Goal: Task Accomplishment & Management: Use online tool/utility

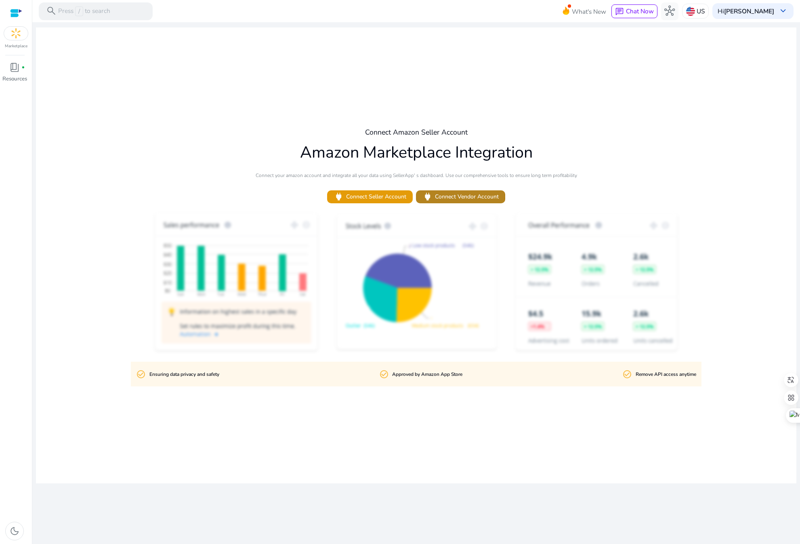
click at [461, 197] on span "power Connect Vendor Account" at bounding box center [461, 196] width 76 height 11
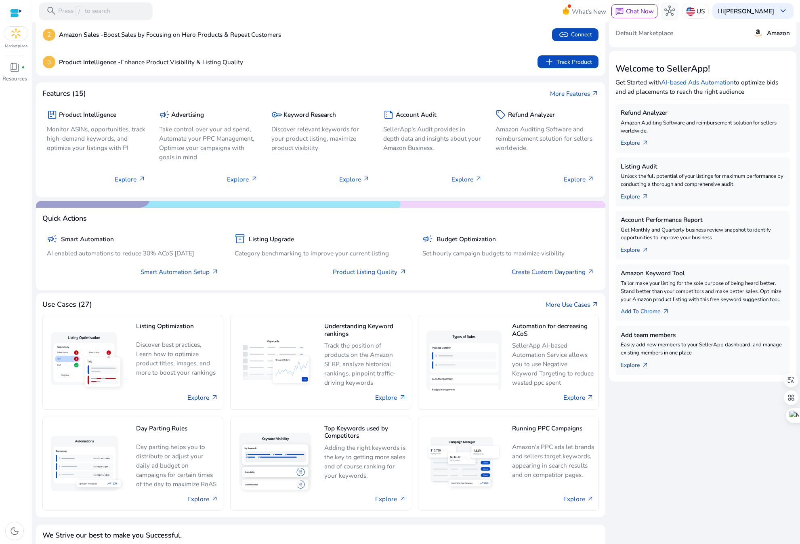
scroll to position [69, 0]
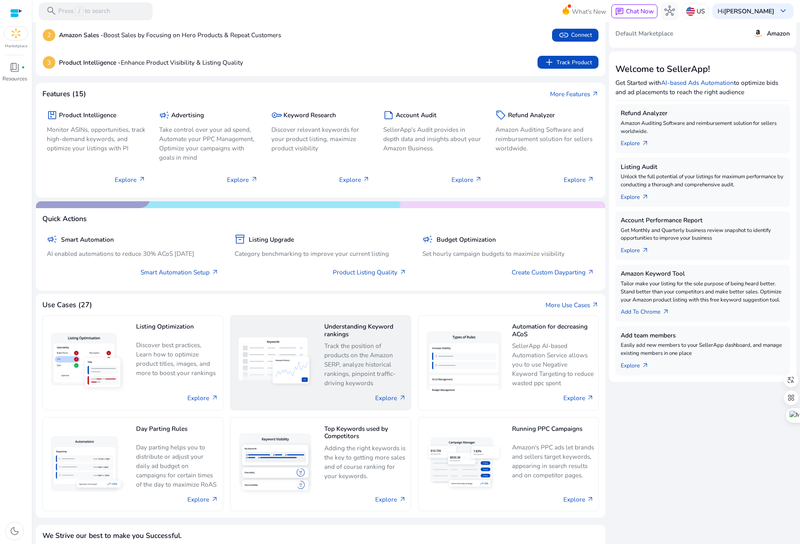
drag, startPoint x: 362, startPoint y: 350, endPoint x: 338, endPoint y: 368, distance: 29.4
click at [362, 350] on p "Track the position of products on the Amazon SERP, analyze historical rankings,…" at bounding box center [365, 364] width 82 height 47
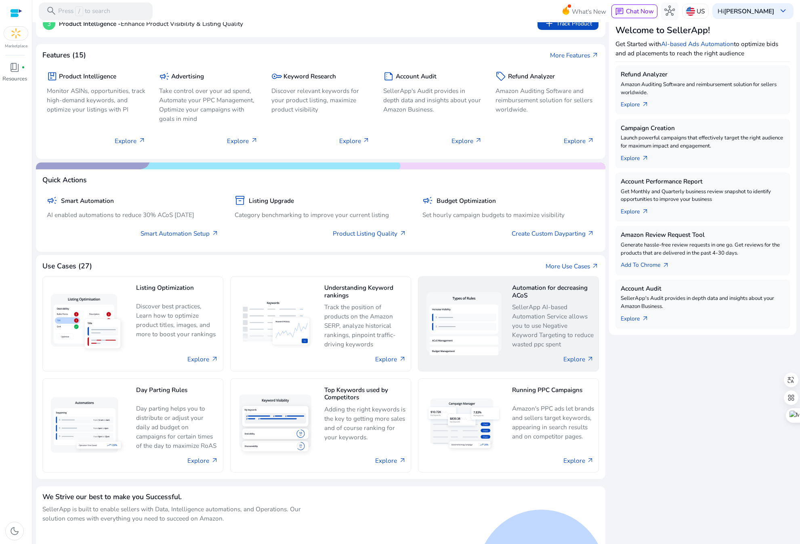
scroll to position [144, 0]
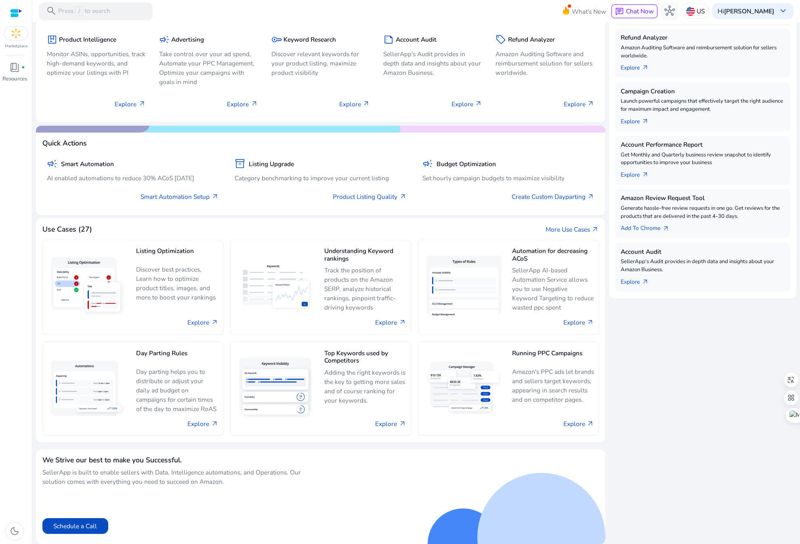
click at [18, 13] on div at bounding box center [16, 12] width 12 height 9
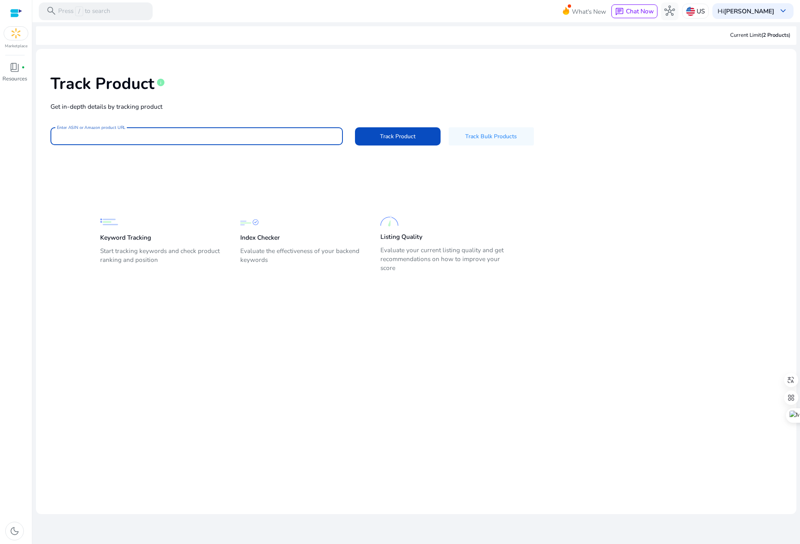
click at [168, 133] on input "Enter ASIN or Amazon product URL" at bounding box center [197, 136] width 280 height 9
click at [149, 134] on input "Enter ASIN or Amazon product URL" at bounding box center [197, 136] width 280 height 9
paste input "**********"
type input "**********"
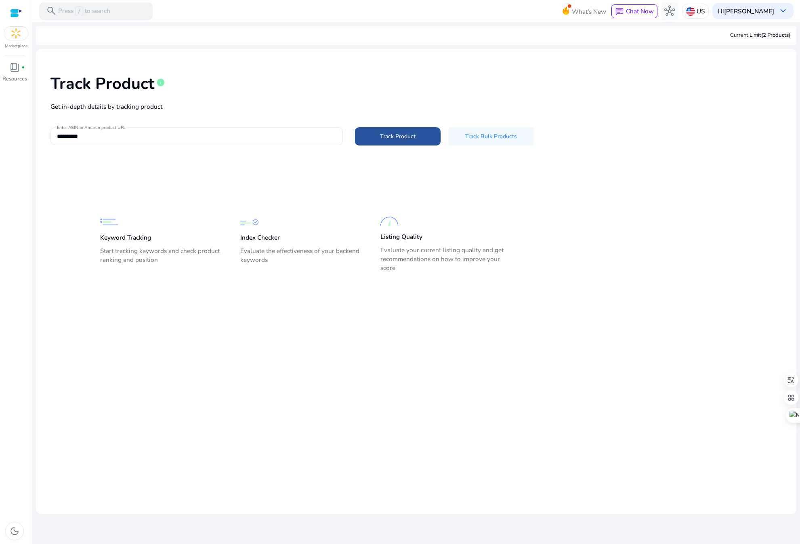
click at [393, 138] on span "Track Product" at bounding box center [398, 136] width 36 height 8
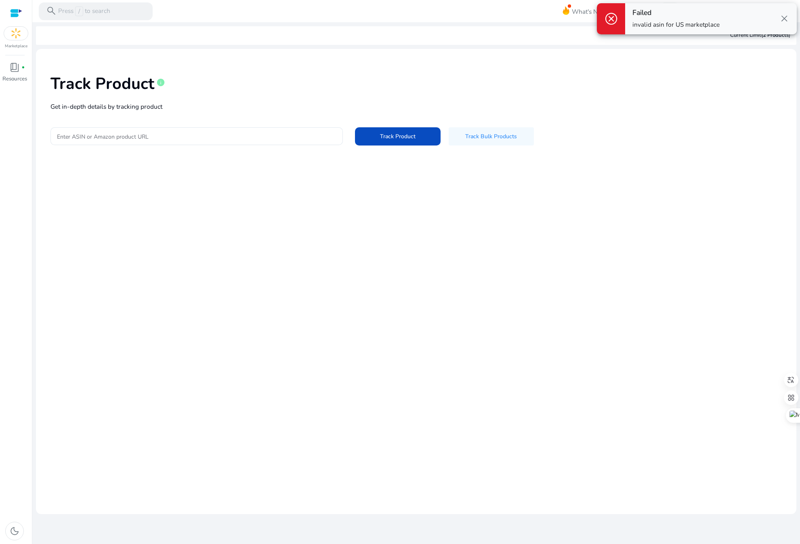
click at [13, 16] on div at bounding box center [16, 12] width 12 height 9
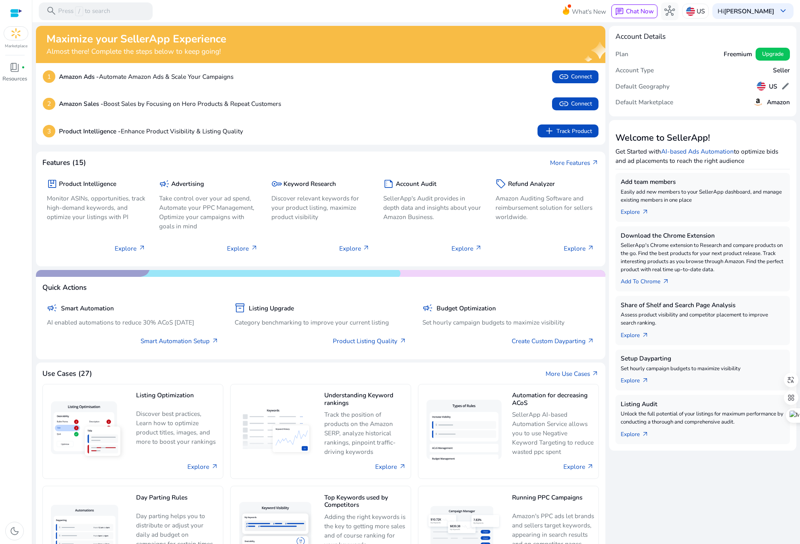
click at [18, 12] on div at bounding box center [16, 12] width 12 height 9
click at [16, 35] on img at bounding box center [16, 33] width 24 height 13
click at [13, 67] on span "book_4" at bounding box center [14, 67] width 11 height 11
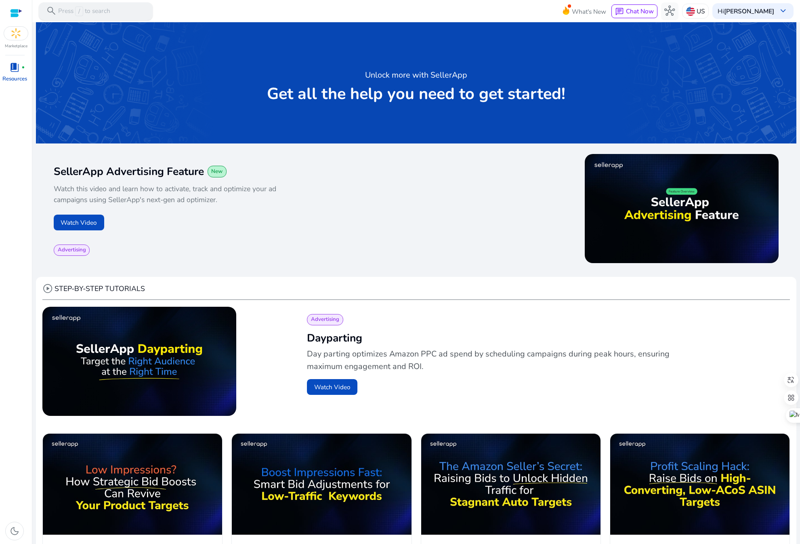
click at [67, 14] on p "Press / to search" at bounding box center [84, 11] width 52 height 10
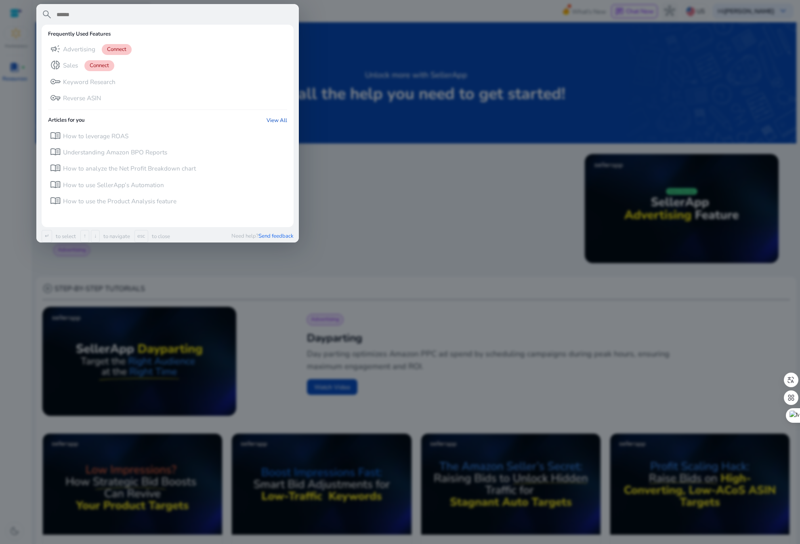
click at [424, 34] on div at bounding box center [400, 272] width 800 height 544
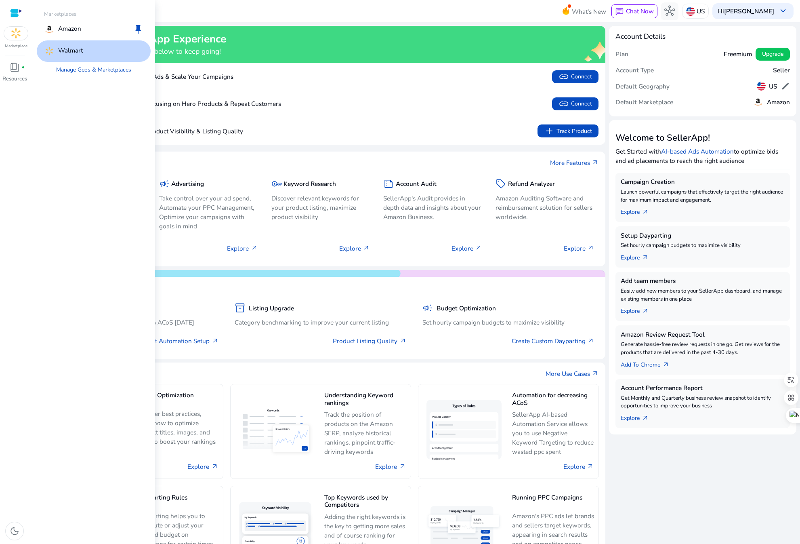
click at [18, 38] on img at bounding box center [16, 33] width 24 height 13
click at [88, 32] on div "Amazon keep" at bounding box center [94, 29] width 114 height 21
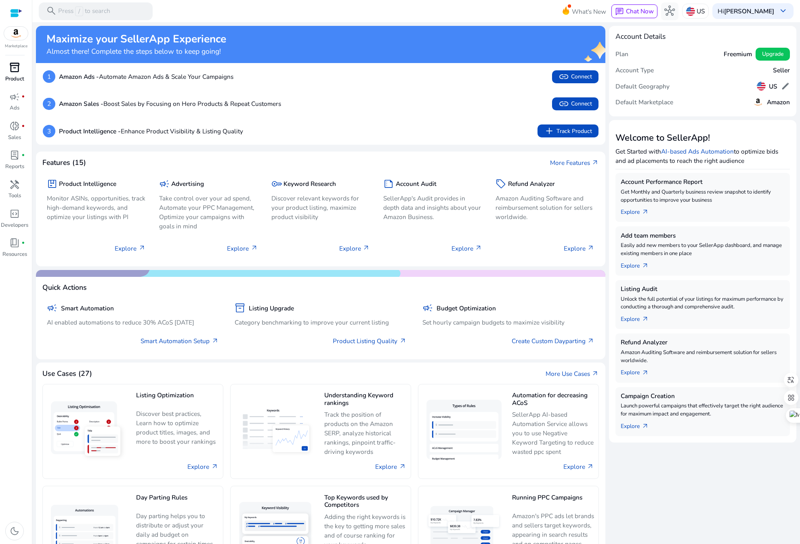
click at [14, 75] on p "Product" at bounding box center [14, 79] width 19 height 8
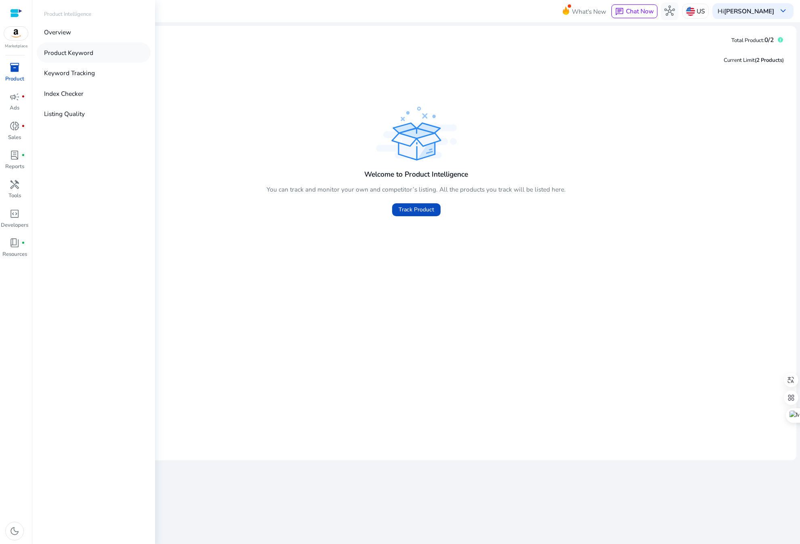
click at [66, 54] on p "Product Keyword" at bounding box center [68, 52] width 49 height 9
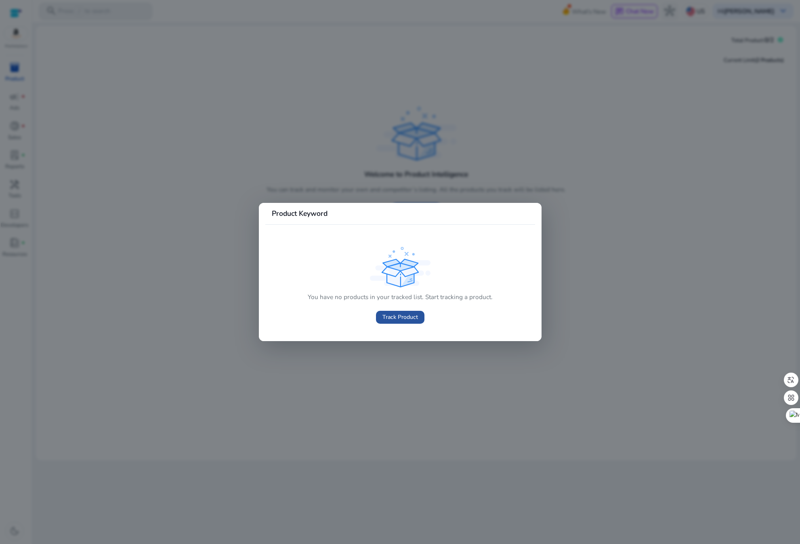
click at [414, 322] on span at bounding box center [400, 316] width 48 height 19
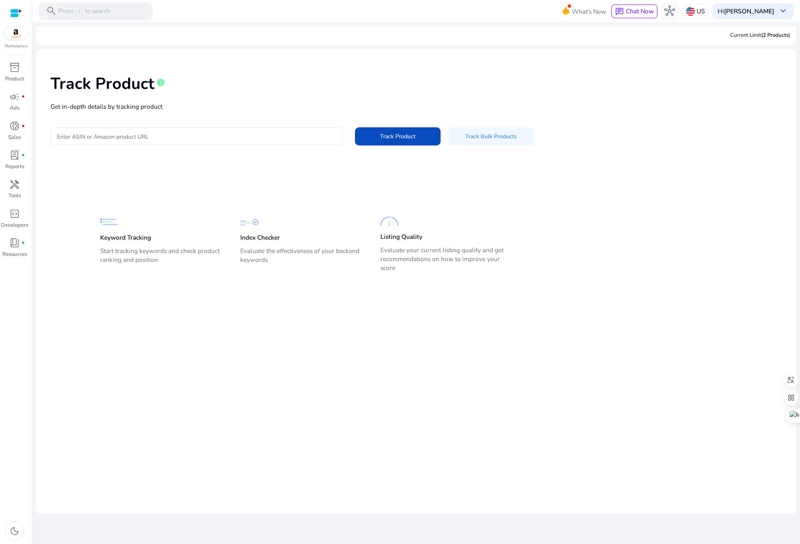
drag, startPoint x: 131, startPoint y: 136, endPoint x: 185, endPoint y: 137, distance: 54.1
click at [131, 136] on input "Enter ASIN or Amazon product URL" at bounding box center [197, 136] width 280 height 9
paste input "**********"
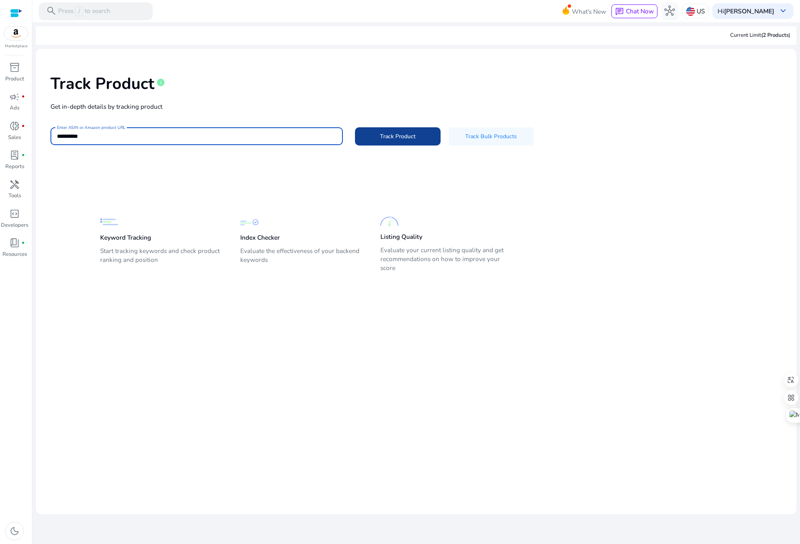
type input "**********"
drag, startPoint x: 405, startPoint y: 139, endPoint x: 401, endPoint y: 148, distance: 10.5
click at [405, 139] on span "Track Product" at bounding box center [398, 136] width 36 height 8
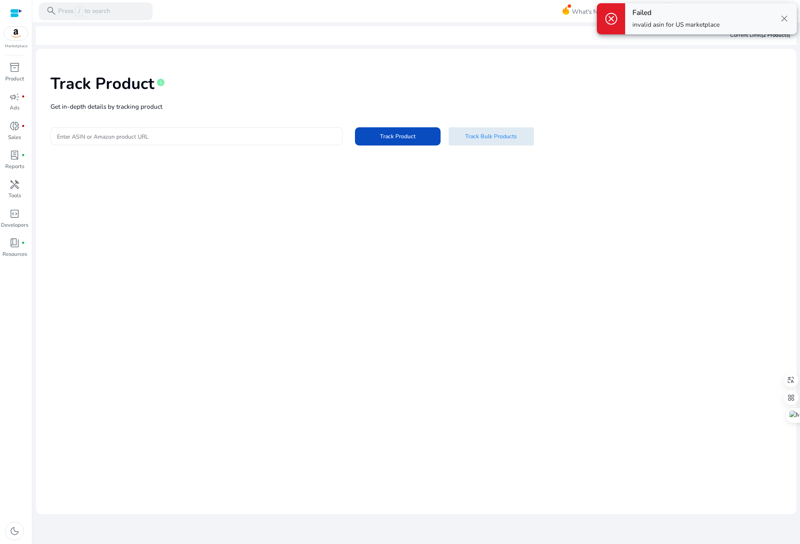
click at [474, 141] on span at bounding box center [491, 136] width 85 height 19
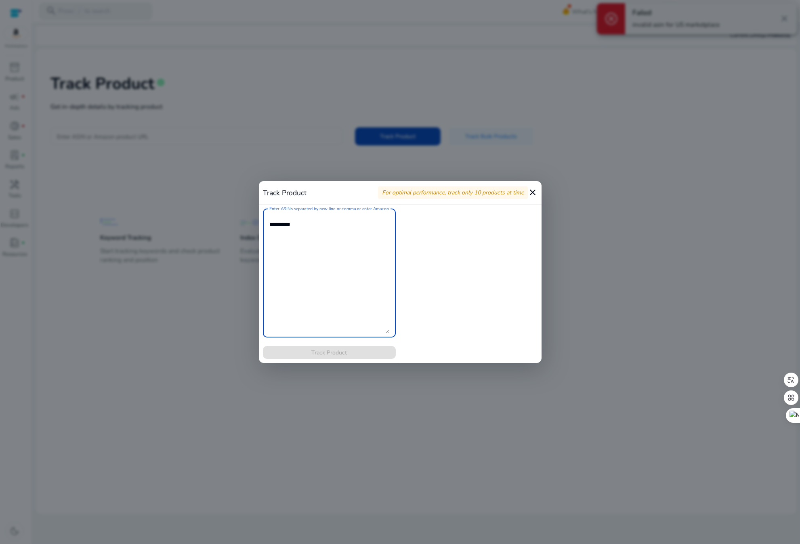
click at [305, 232] on textarea "Enter ASINs separated by new line or comma or enter Amazon product page URL" at bounding box center [329, 273] width 120 height 121
paste textarea "**********"
type textarea "**********"
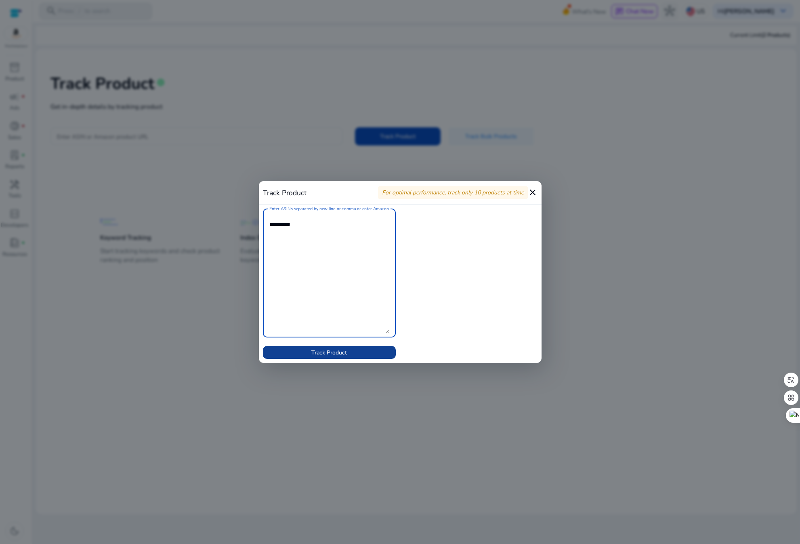
click at [312, 355] on span "Track Product" at bounding box center [329, 352] width 36 height 8
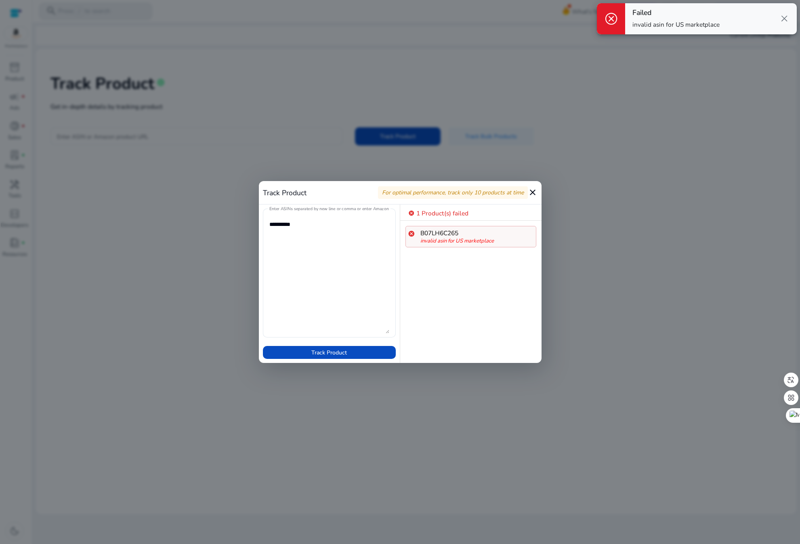
drag, startPoint x: 782, startPoint y: 17, endPoint x: 783, endPoint y: 3, distance: 14.6
click at [782, 17] on span "close" at bounding box center [784, 18] width 11 height 11
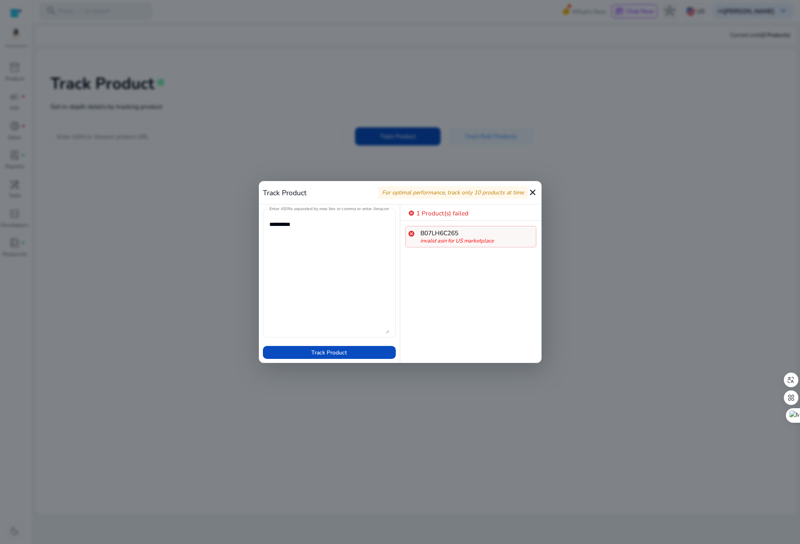
click at [530, 192] on mat-icon "close" at bounding box center [533, 192] width 10 height 10
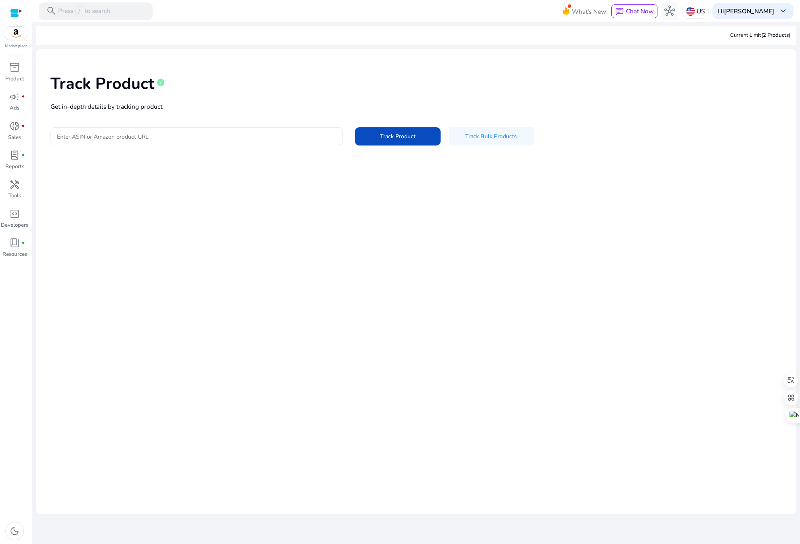
click at [154, 133] on input "Enter ASIN or Amazon product URL" at bounding box center [197, 136] width 280 height 9
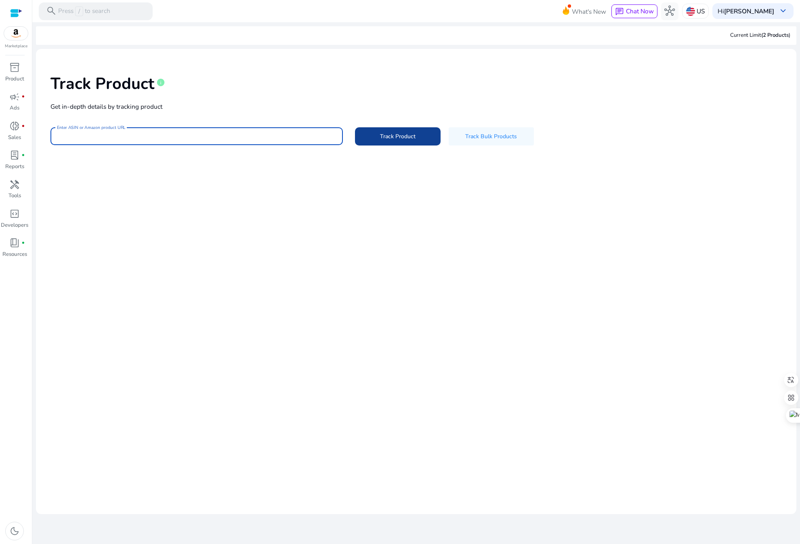
paste input "**********"
drag, startPoint x: 414, startPoint y: 137, endPoint x: 377, endPoint y: 170, distance: 49.8
click at [414, 137] on span "Track Product" at bounding box center [398, 136] width 36 height 8
drag, startPoint x: 70, startPoint y: 136, endPoint x: 33, endPoint y: 135, distance: 37.2
click at [33, 135] on mat-sidenav-content "**********" at bounding box center [416, 272] width 768 height 544
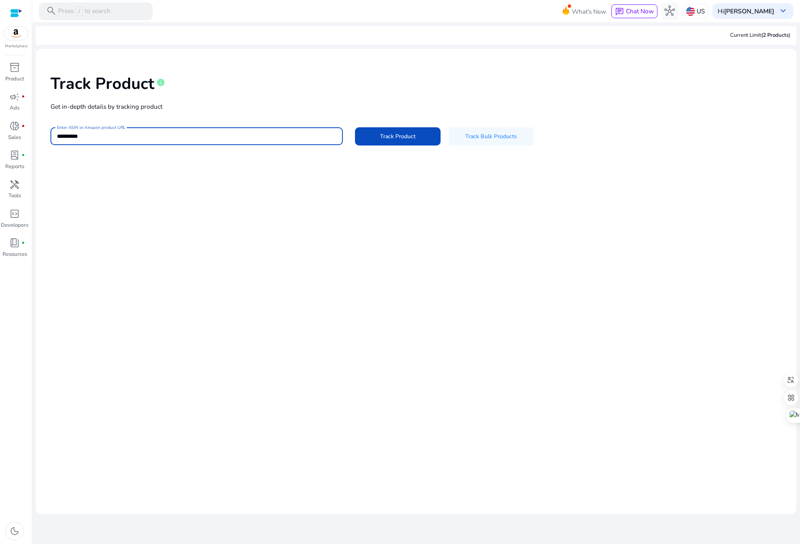
type input "**********"
click at [355, 127] on button "Track Product" at bounding box center [397, 136] width 85 height 18
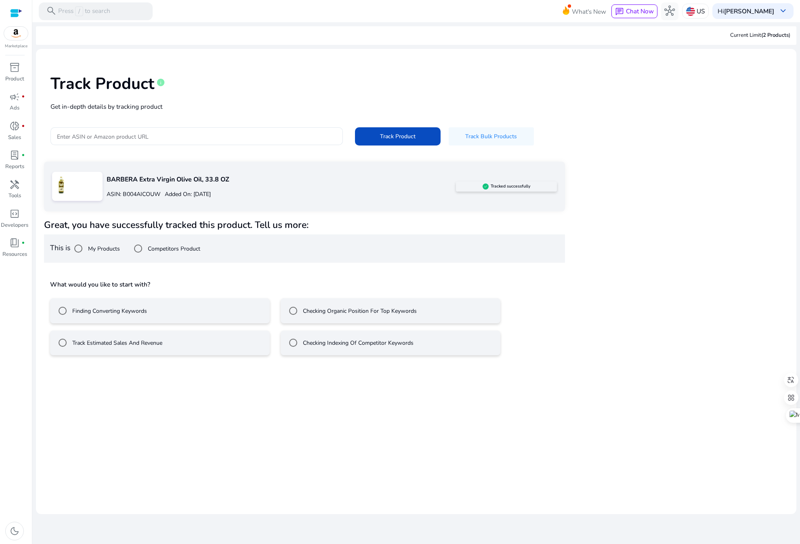
click at [512, 188] on h5 "Tracked successfully" at bounding box center [511, 186] width 40 height 5
drag, startPoint x: 84, startPoint y: 189, endPoint x: 88, endPoint y: 188, distance: 4.4
click at [84, 189] on div at bounding box center [77, 186] width 51 height 29
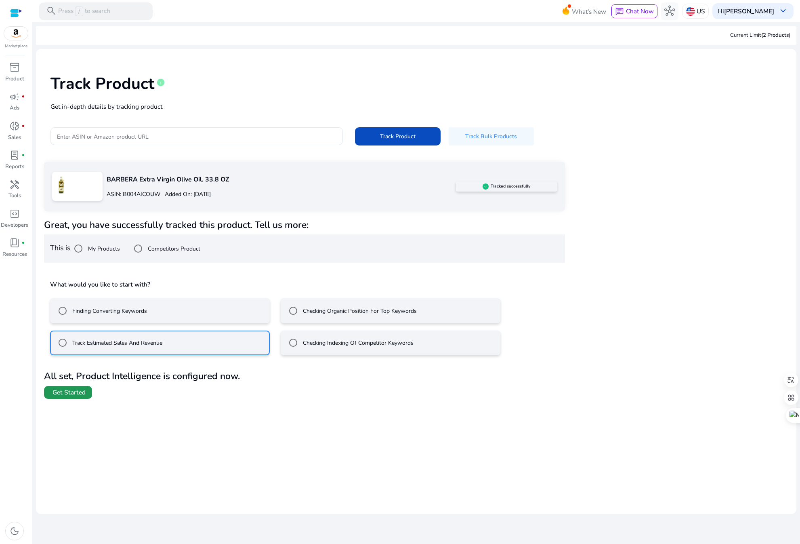
click at [64, 393] on span "Get Started" at bounding box center [69, 392] width 33 height 9
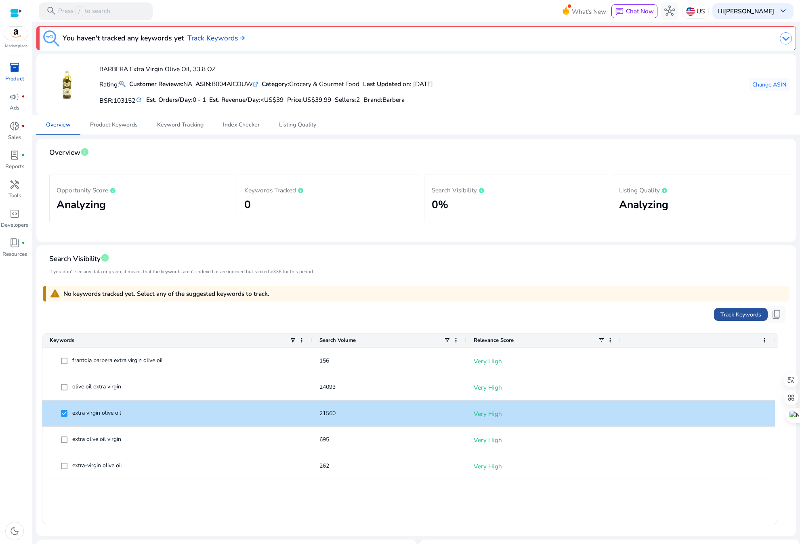
click at [726, 311] on span "Track Keywords" at bounding box center [741, 314] width 41 height 8
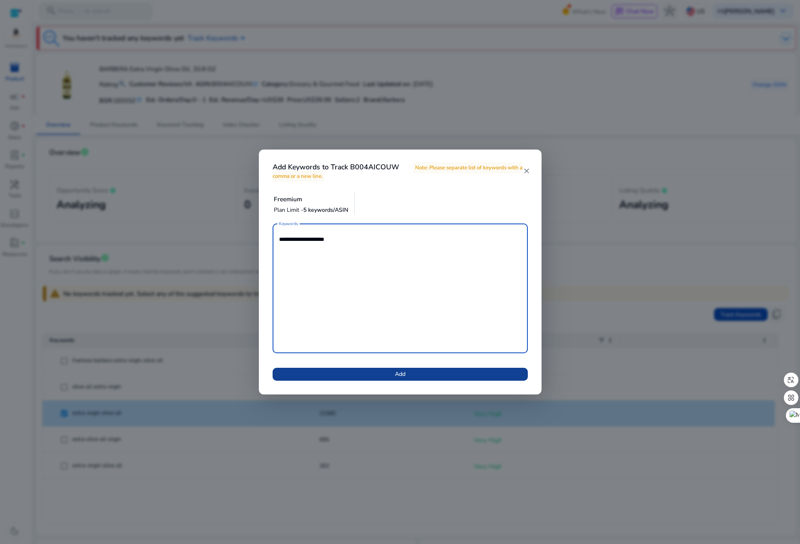
click at [404, 377] on span "Add" at bounding box center [400, 374] width 11 height 8
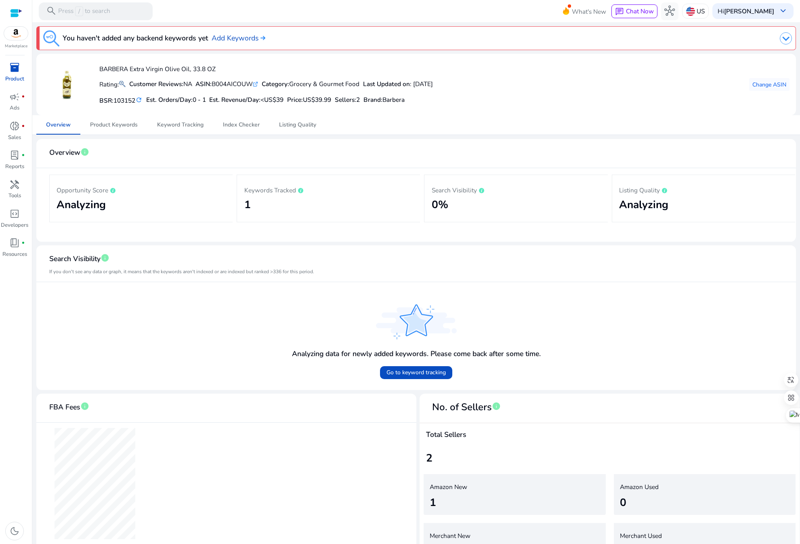
scroll to position [0, 0]
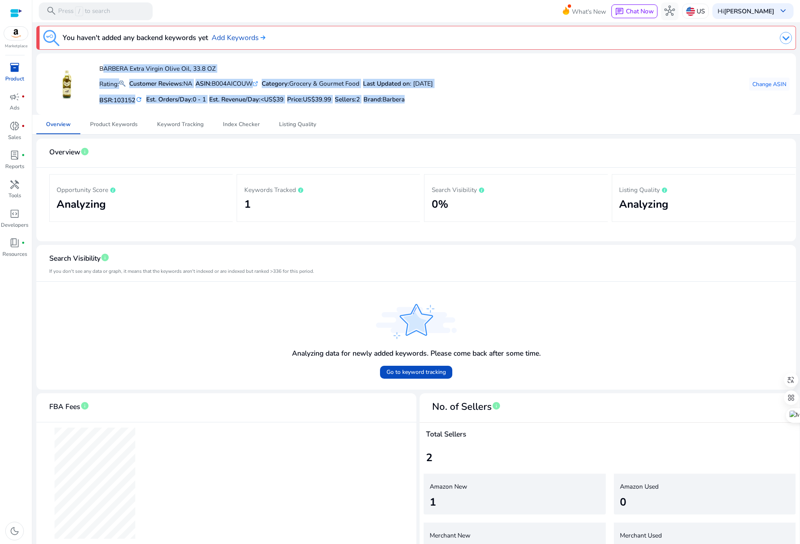
drag, startPoint x: 413, startPoint y: 100, endPoint x: 102, endPoint y: 72, distance: 311.9
click at [98, 71] on div "BARBERA Extra Virgin Olive Oil, 33.8 OZ Rating: Customer Reviews: NA ASIN: B004…" at bounding box center [238, 84] width 390 height 48
click at [105, 127] on span "Product Keywords" at bounding box center [114, 125] width 48 height 6
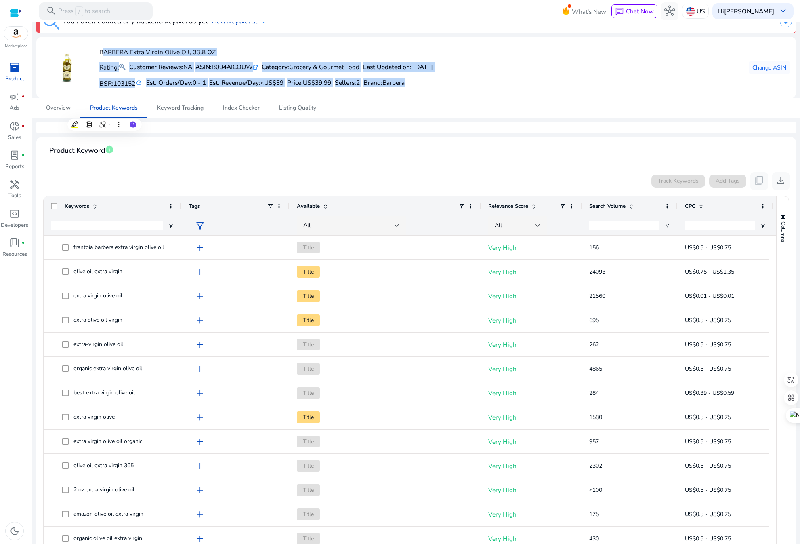
scroll to position [20, 0]
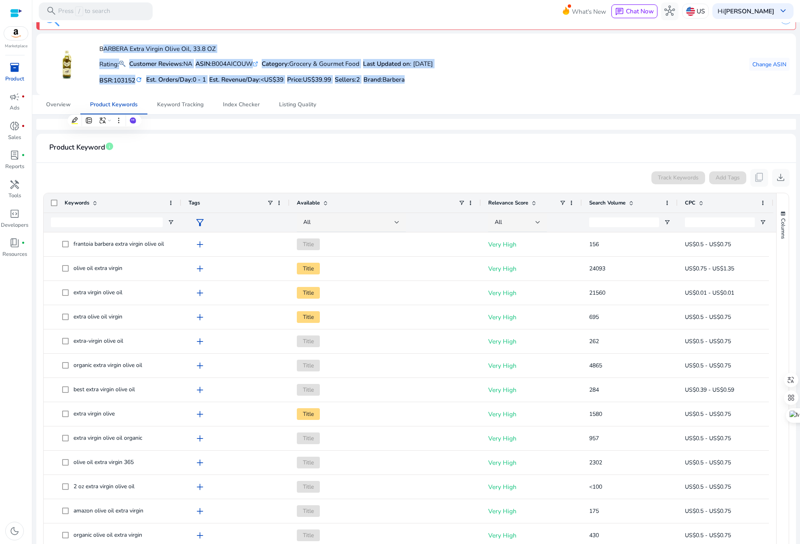
click at [400, 63] on b "Last Updated on" at bounding box center [386, 63] width 47 height 8
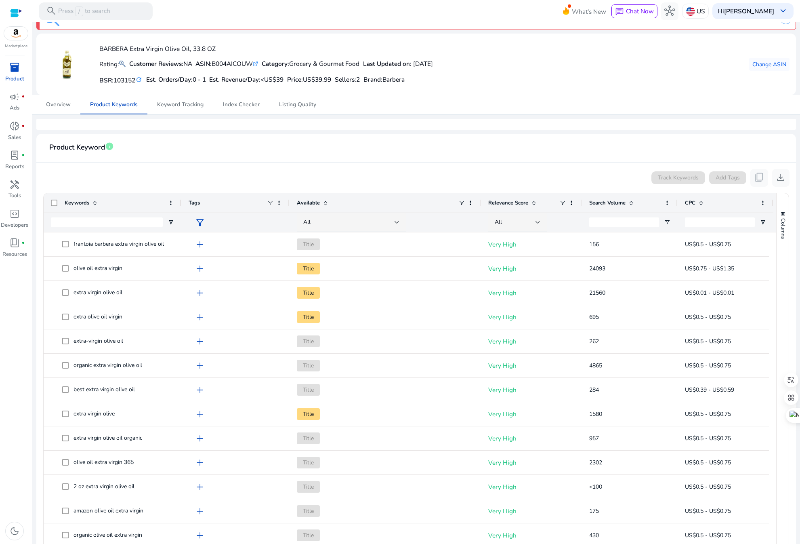
drag, startPoint x: 366, startPoint y: 80, endPoint x: 372, endPoint y: 80, distance: 6.5
click at [371, 80] on div "BSR: 103152 refresh Est. Orders/Day: 0 - 1 Est. Revenue/Day: <US$39 Price: US$3…" at bounding box center [266, 79] width 334 height 15
click at [171, 109] on span "Keyword Tracking" at bounding box center [180, 104] width 46 height 19
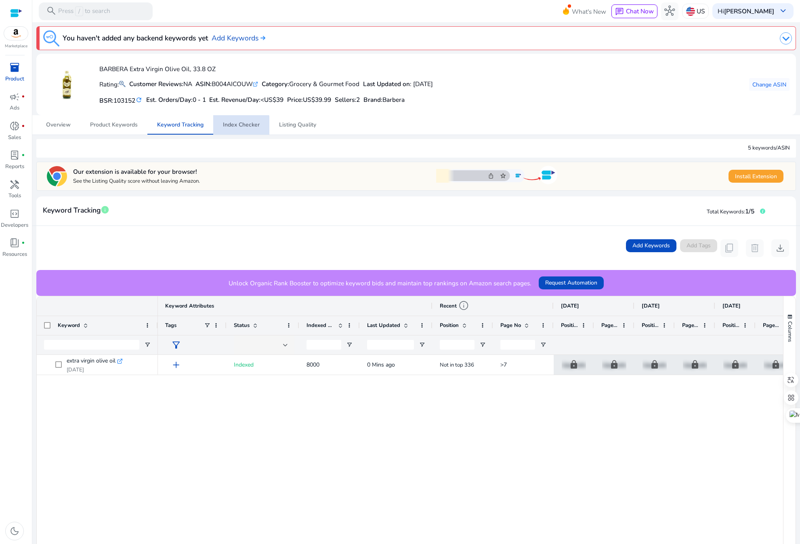
click at [230, 128] on span "Index Checker" at bounding box center [241, 125] width 37 height 6
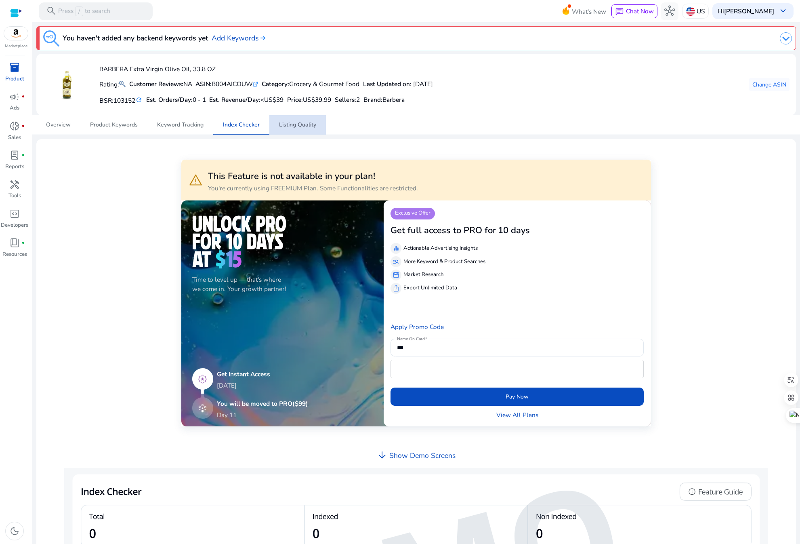
click at [289, 128] on span "Listing Quality" at bounding box center [297, 125] width 37 height 6
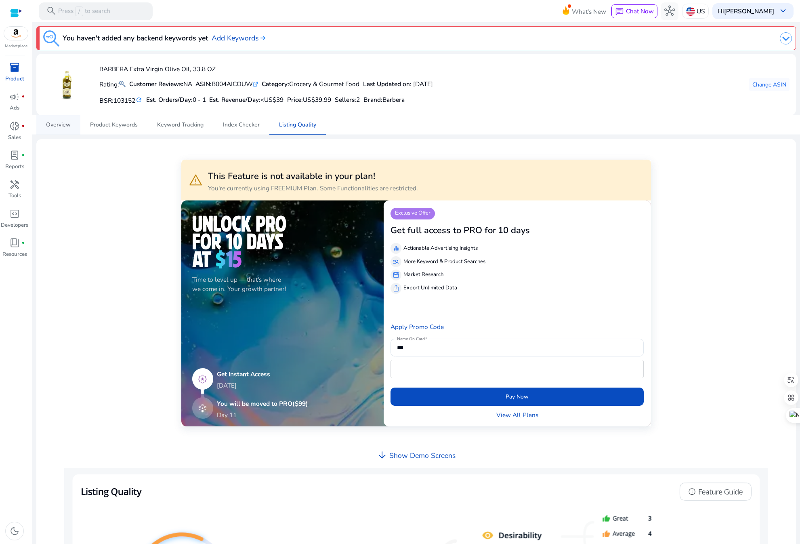
click at [62, 125] on span "Overview" at bounding box center [58, 125] width 25 height 6
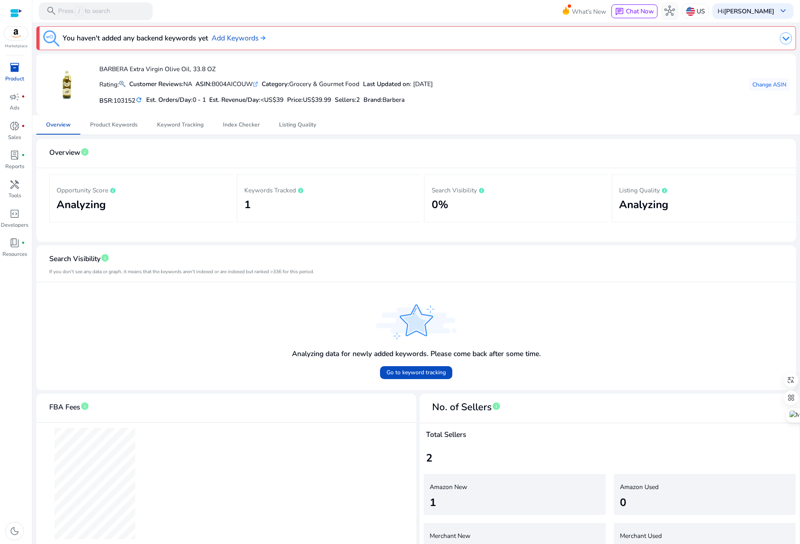
click at [141, 101] on mat-icon "refresh" at bounding box center [138, 100] width 7 height 8
click at [412, 375] on span "Go to keyword tracking" at bounding box center [416, 372] width 59 height 8
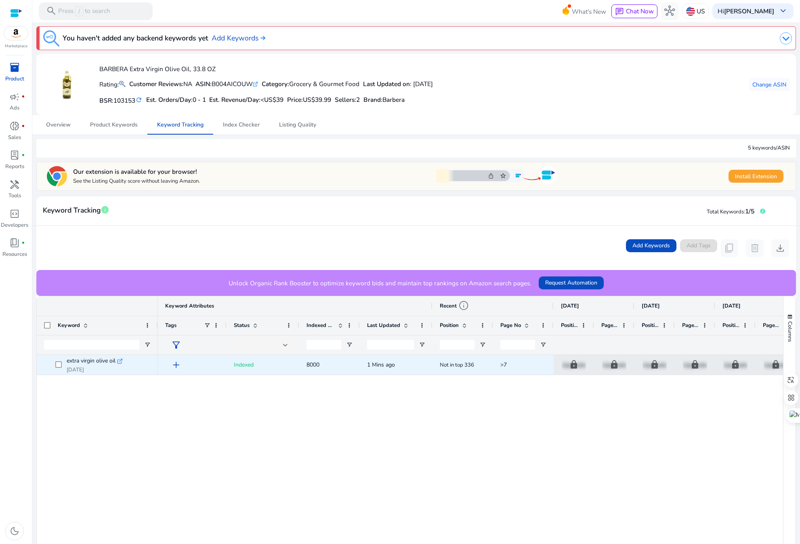
click at [121, 360] on icon ".st0{fill:#2c8af8}" at bounding box center [120, 361] width 6 height 6
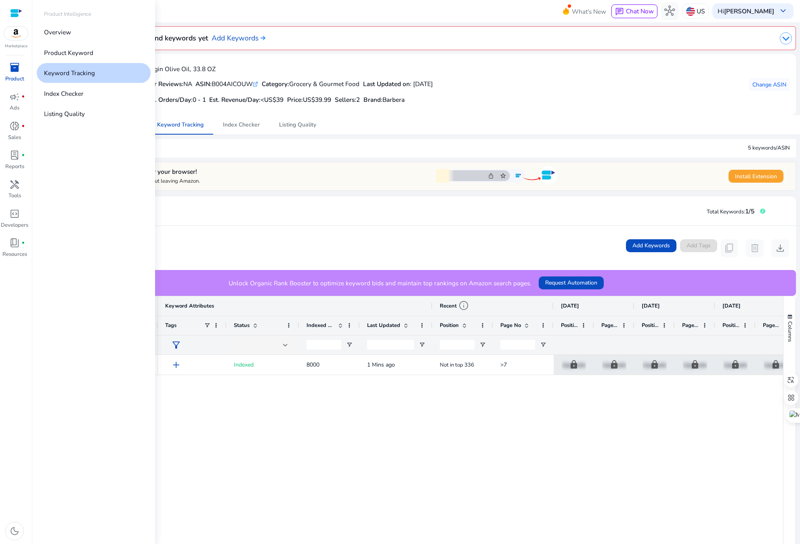
click at [15, 73] on span "inventory_2" at bounding box center [14, 67] width 11 height 11
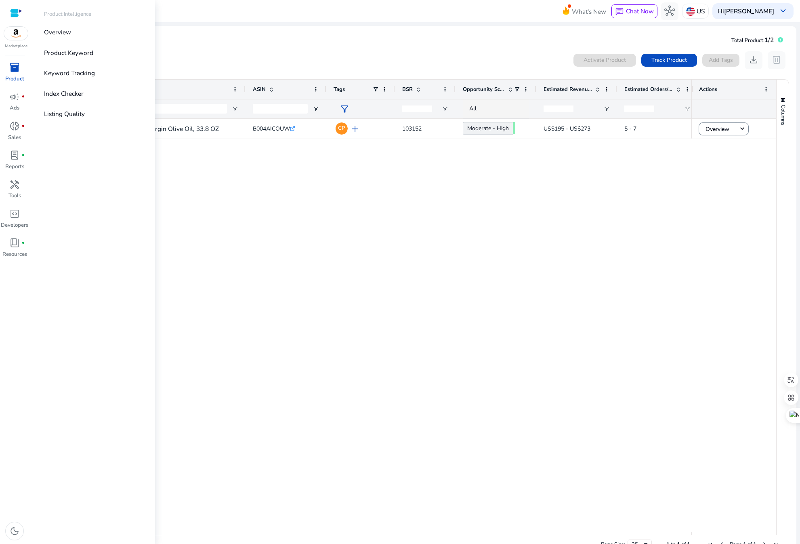
click at [15, 67] on span "inventory_2" at bounding box center [14, 67] width 11 height 11
click at [63, 53] on p "Product Keyword" at bounding box center [68, 52] width 49 height 9
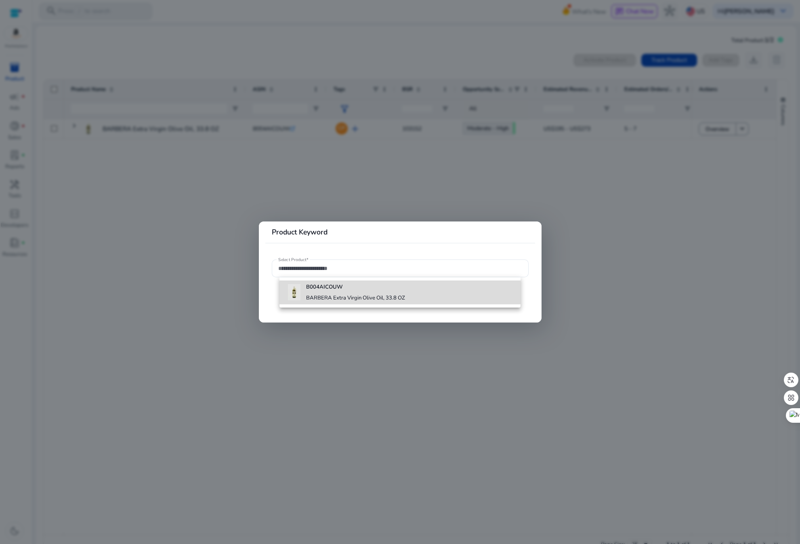
click at [328, 286] on b "B004AICOUW" at bounding box center [324, 286] width 37 height 7
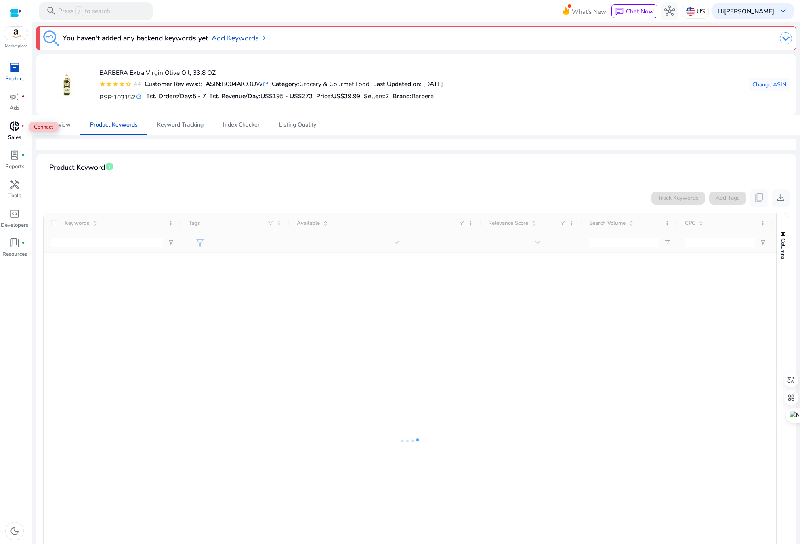
click at [12, 131] on span "donut_small" at bounding box center [14, 126] width 11 height 11
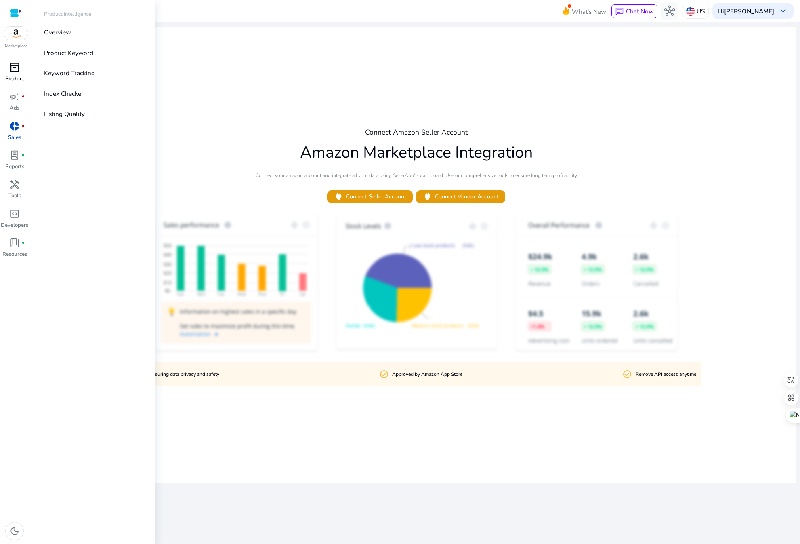
click at [15, 72] on span "inventory_2" at bounding box center [14, 67] width 11 height 11
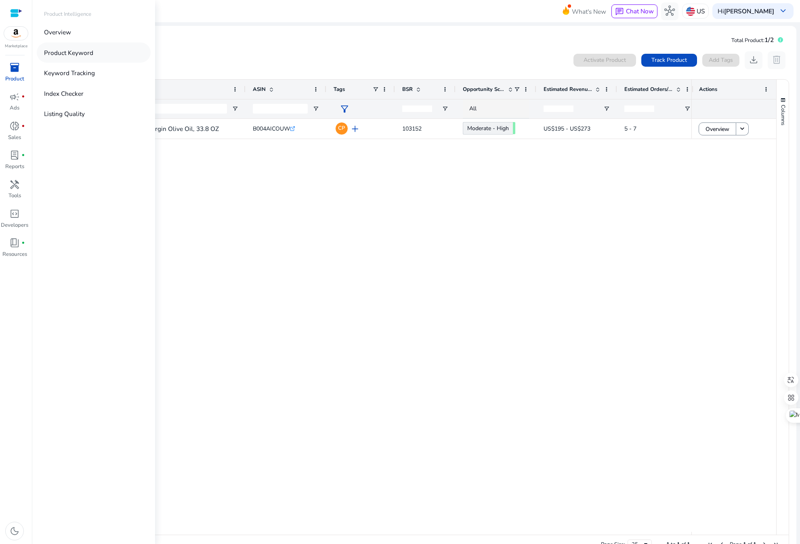
click at [79, 54] on p "Product Keyword" at bounding box center [68, 52] width 49 height 9
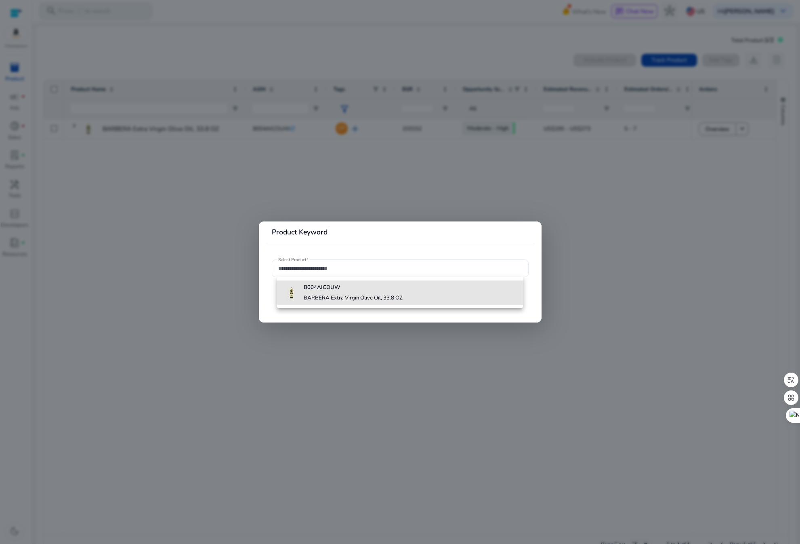
click at [393, 295] on h4 "BARBERA Extra Virgin Olive Oil, 33.8 OZ" at bounding box center [353, 298] width 99 height 7
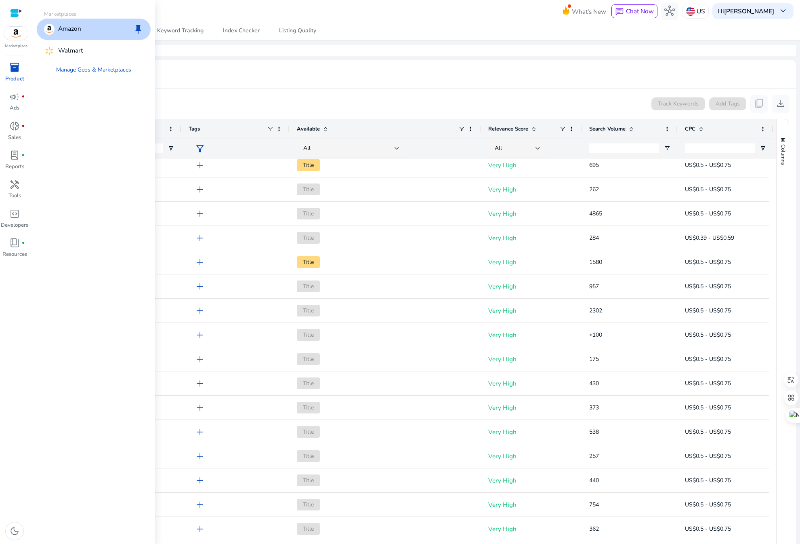
click at [19, 34] on img at bounding box center [16, 33] width 24 height 13
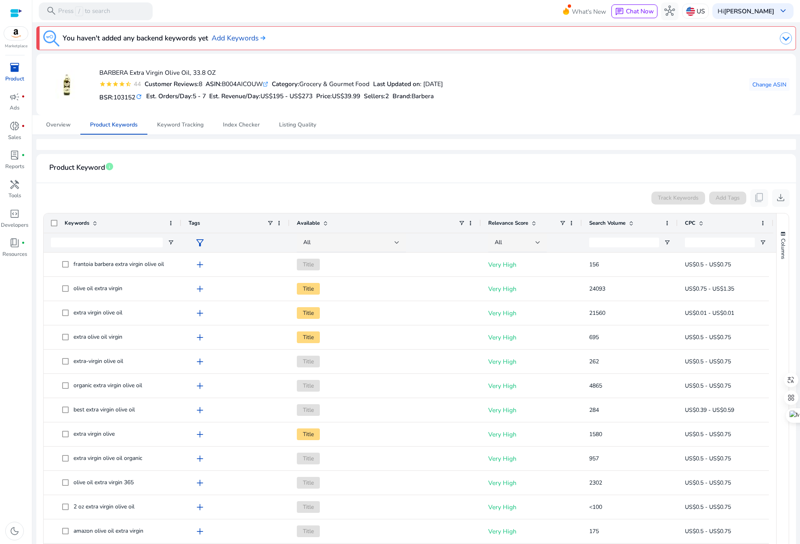
scroll to position [78, 0]
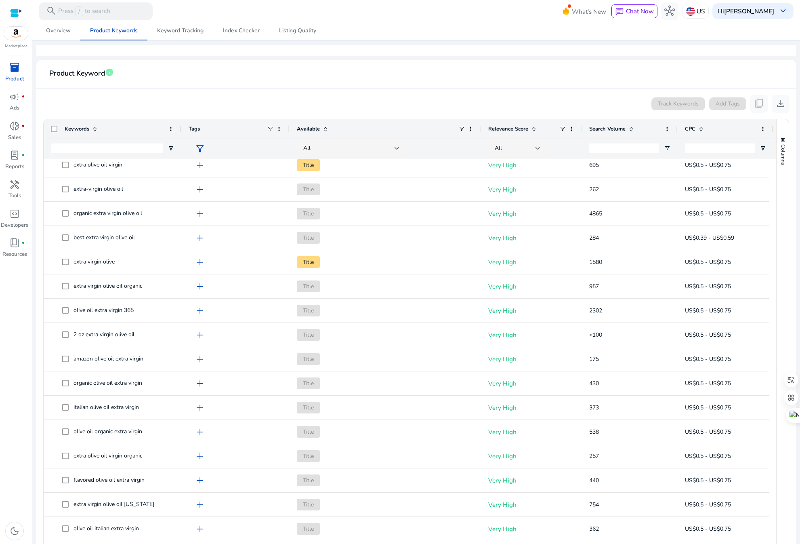
click at [14, 65] on span "inventory_2" at bounding box center [14, 67] width 11 height 11
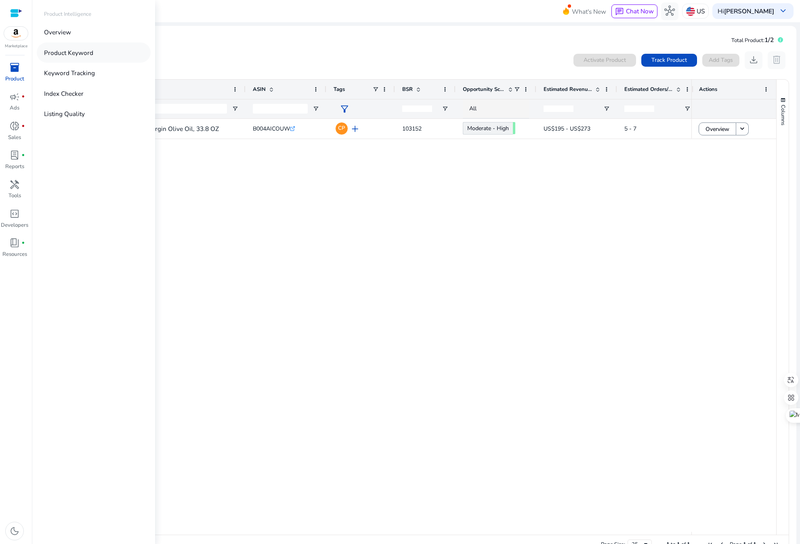
click at [91, 55] on p "Product Keyword" at bounding box center [68, 52] width 49 height 9
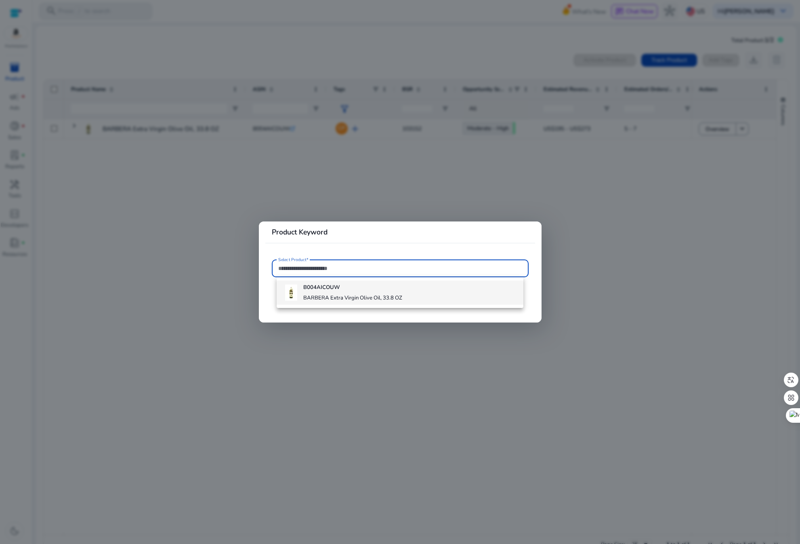
paste input "**********"
type input "**********"
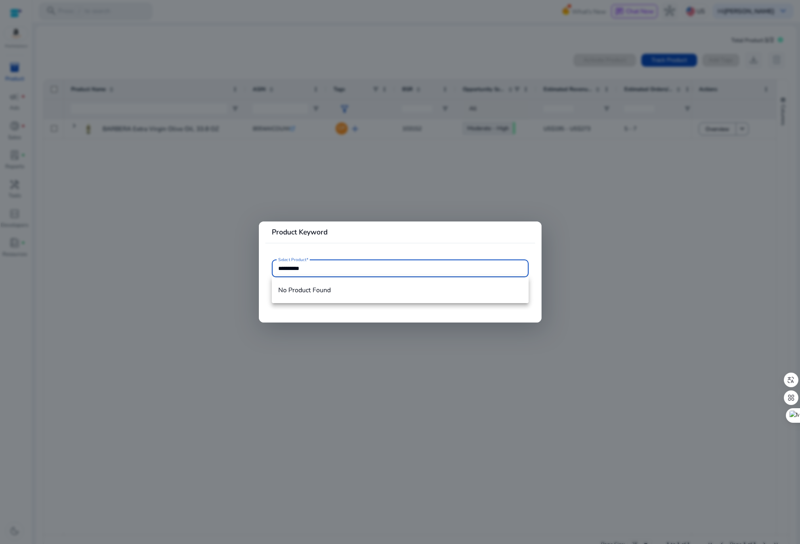
click at [322, 292] on span "No Product Found" at bounding box center [400, 290] width 244 height 9
click at [297, 269] on input "Select Product*" at bounding box center [400, 268] width 244 height 9
paste input "**********"
type input "**********"
drag, startPoint x: 676, startPoint y: 225, endPoint x: 667, endPoint y: 220, distance: 10.1
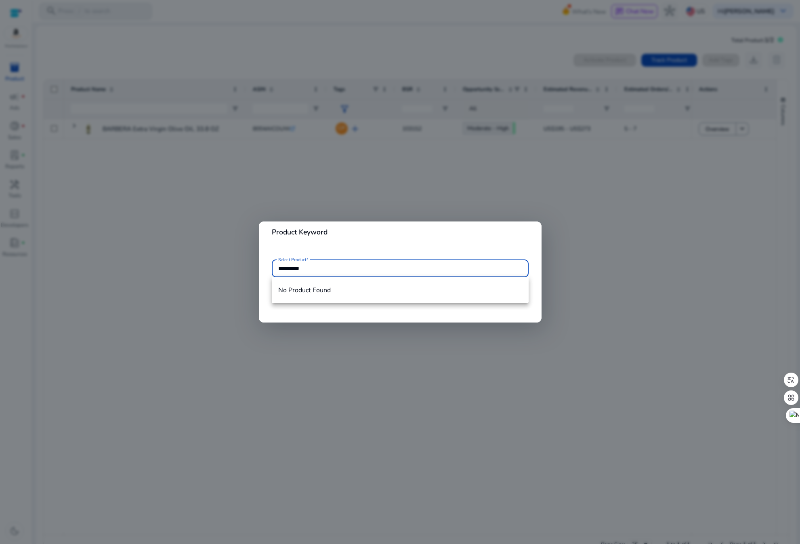
click at [676, 225] on div at bounding box center [400, 272] width 800 height 544
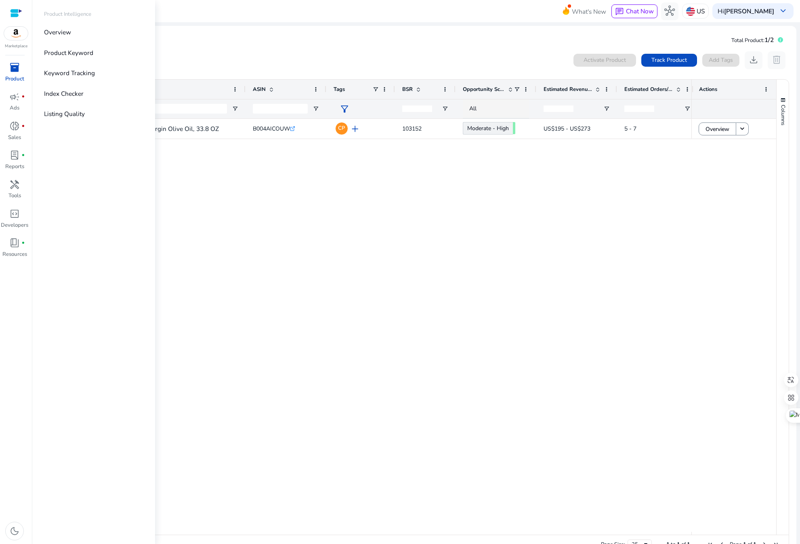
click at [16, 65] on span "inventory_2" at bounding box center [14, 67] width 11 height 11
click at [89, 55] on p "Product Keyword" at bounding box center [68, 52] width 49 height 9
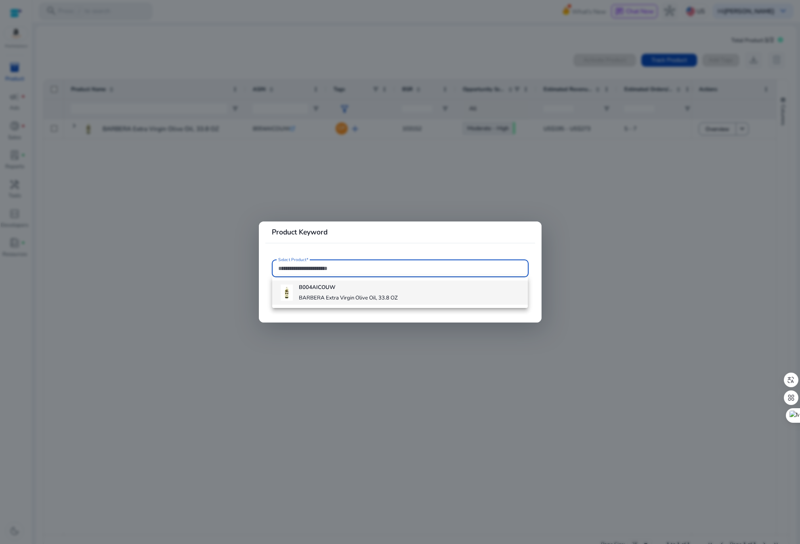
paste input "**********"
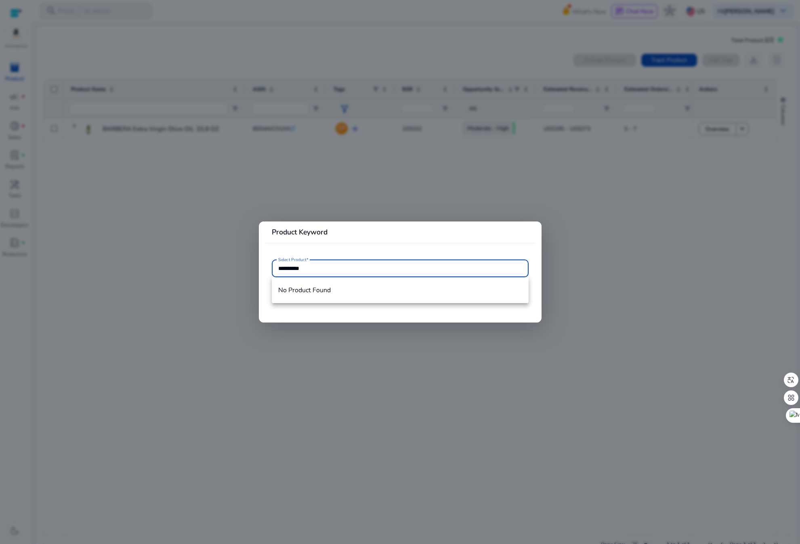
type input "**********"
click at [415, 329] on div at bounding box center [400, 272] width 800 height 544
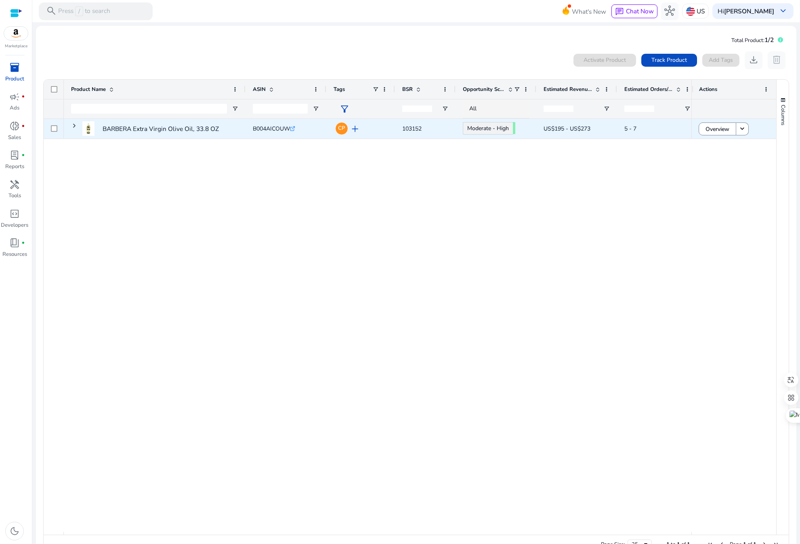
click at [295, 130] on icon ".st0{fill:#2c8af8}" at bounding box center [292, 128] width 5 height 5
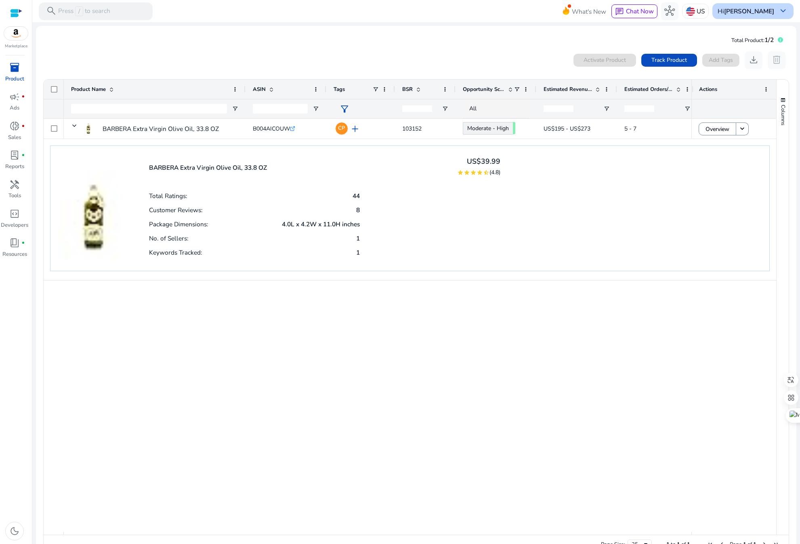
click at [783, 12] on span "keyboard_arrow_down" at bounding box center [783, 11] width 11 height 11
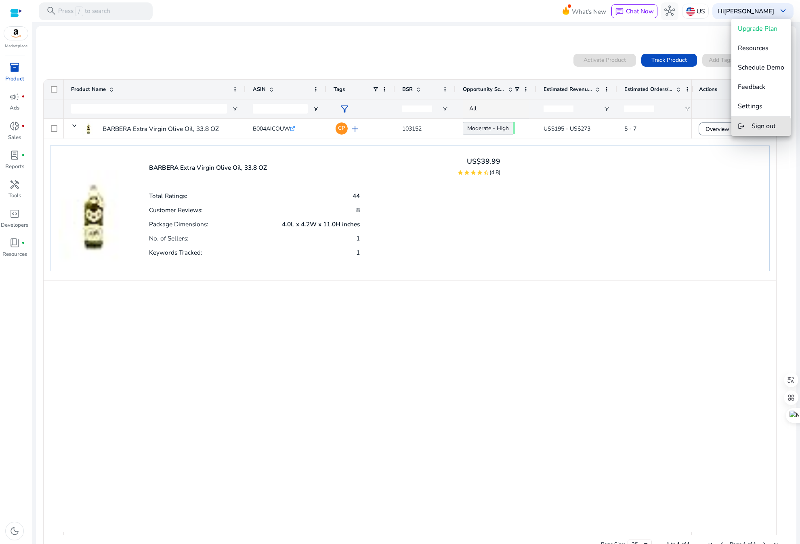
drag, startPoint x: 760, startPoint y: 127, endPoint x: 733, endPoint y: 99, distance: 39.2
click at [760, 127] on span "Sign out" at bounding box center [764, 126] width 24 height 9
